Goal: Information Seeking & Learning: Learn about a topic

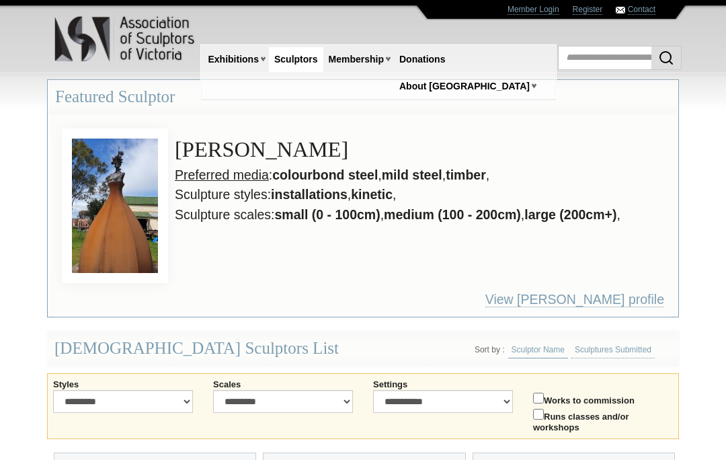
click at [157, 233] on img at bounding box center [115, 205] width 106 height 155
click at [128, 224] on img at bounding box center [115, 205] width 106 height 155
click at [132, 220] on img at bounding box center [115, 205] width 106 height 155
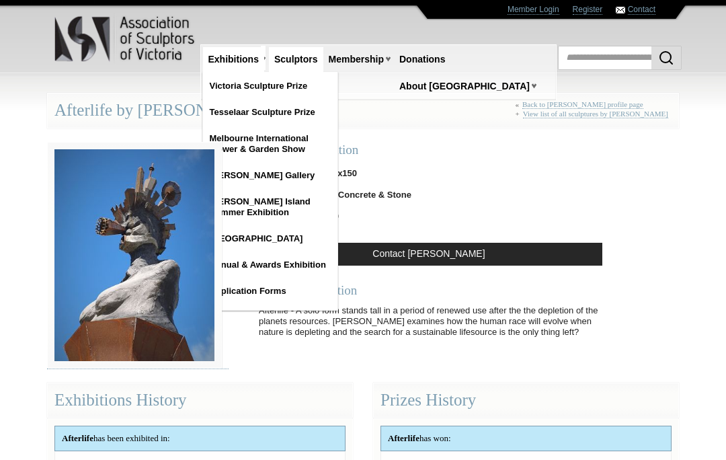
click at [240, 61] on link "Exhibitions" at bounding box center [233, 59] width 61 height 25
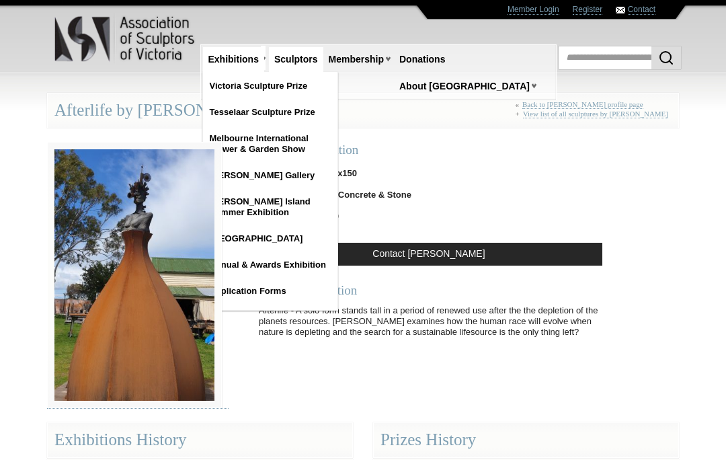
click at [303, 85] on link "Victoria Sculpture Prize" at bounding box center [270, 86] width 134 height 24
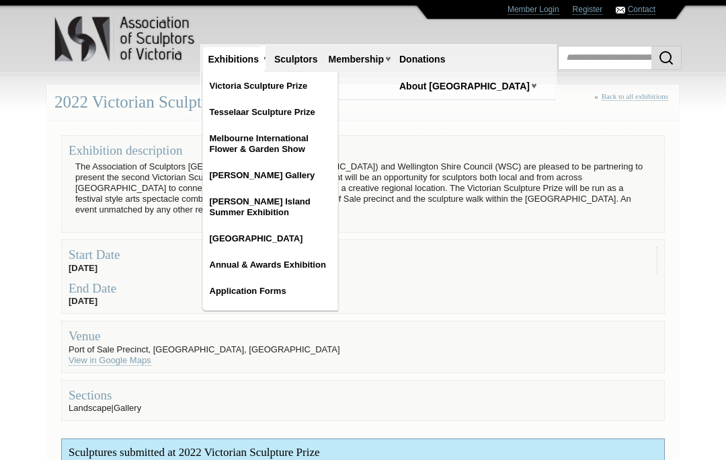
click at [387, 288] on div "End Date 01 Nov 2022" at bounding box center [363, 293] width 589 height 26
